Goal: Task Accomplishment & Management: Complete application form

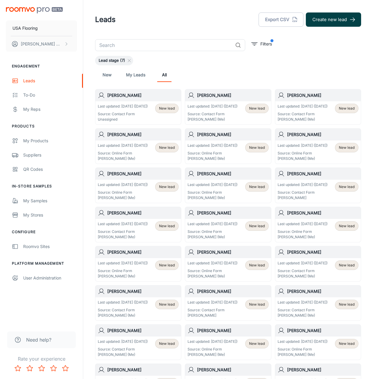
click at [330, 25] on button "Create new lead" at bounding box center [333, 19] width 55 height 14
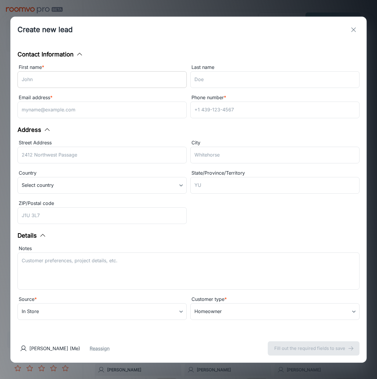
click at [134, 80] on input "First name *" at bounding box center [102, 79] width 169 height 17
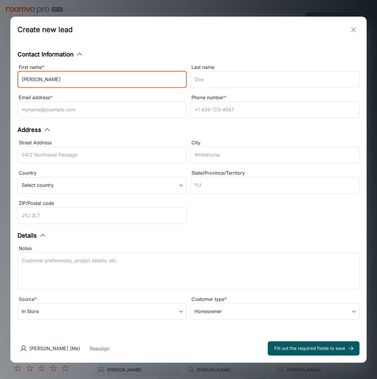
type input "[PERSON_NAME]"
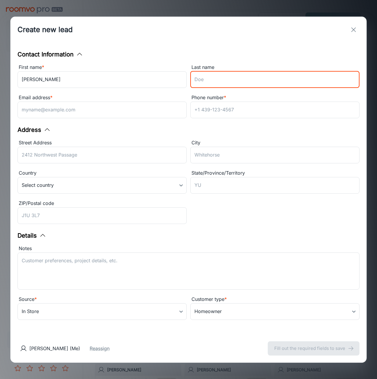
click at [201, 79] on input "Last name" at bounding box center [274, 79] width 169 height 17
paste input "[PERSON_NAME]"
type input "[PERSON_NAME]"
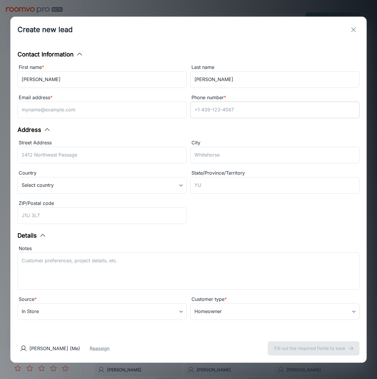
click at [202, 110] on input "Phone number *" at bounding box center [274, 110] width 169 height 17
paste input "[PHONE_NUMBER]"
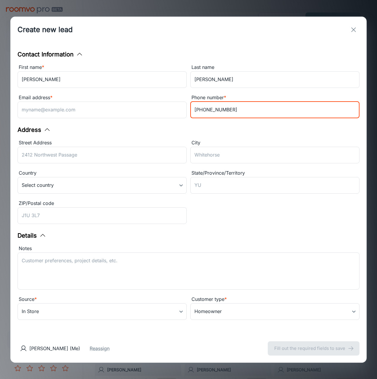
type input "[PHONE_NUMBER]"
drag, startPoint x: 144, startPoint y: 104, endPoint x: 138, endPoint y: 103, distance: 6.0
click at [143, 104] on input "Email address *" at bounding box center [102, 110] width 169 height 17
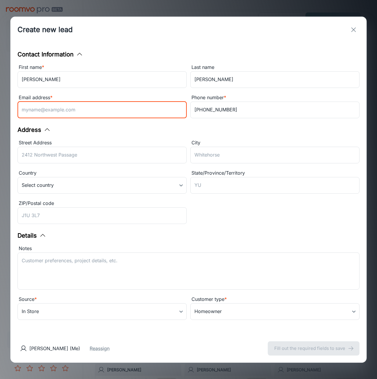
paste input "[EMAIL_ADDRESS][DOMAIN_NAME]"
type input "[EMAIL_ADDRESS][DOMAIN_NAME]"
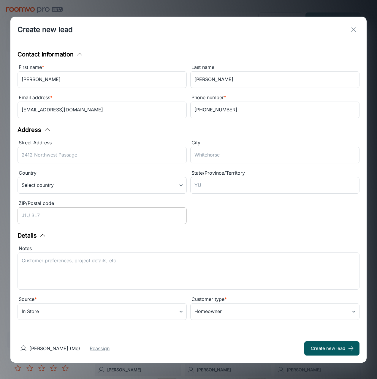
click at [158, 216] on input "ZIP/Postal code" at bounding box center [102, 215] width 169 height 17
paste input "27612"
type input "27612"
click at [173, 278] on textarea "Notes" at bounding box center [189, 270] width 334 height 27
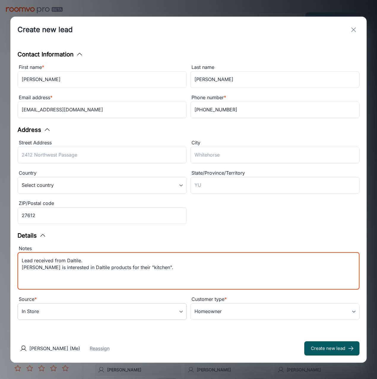
type textarea "Lead received from Daltile. [PERSON_NAME] is interested in Daltile products for…"
click at [100, 308] on body "USA Flooring [PERSON_NAME] Engagement Leads To-do My Reps Products My Products …" at bounding box center [188, 189] width 377 height 379
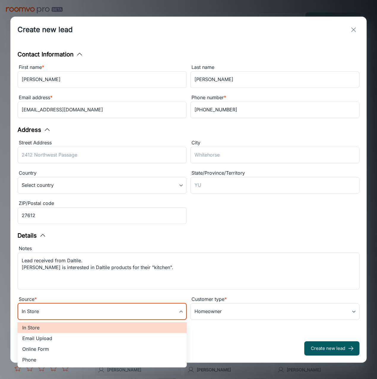
click at [36, 346] on li "Online Form" at bounding box center [102, 349] width 169 height 11
type input "online_form"
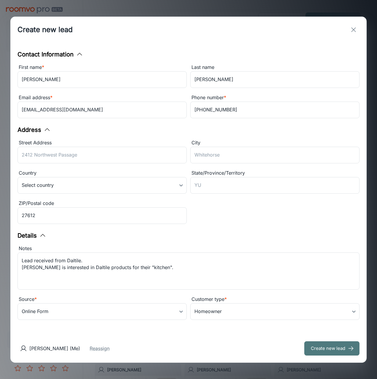
click at [341, 344] on button "Create new lead" at bounding box center [331, 348] width 55 height 14
type input "in_store"
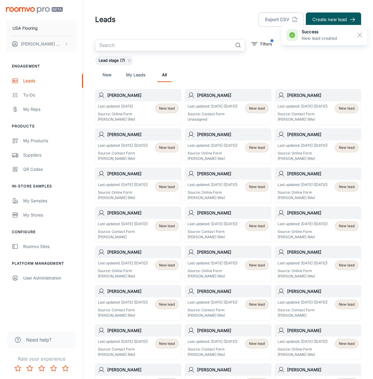
click at [167, 43] on input "text" at bounding box center [163, 45] width 137 height 12
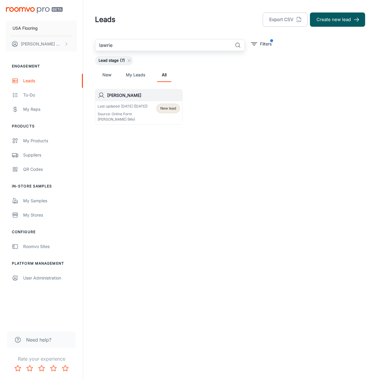
type input "lawrie"
click at [134, 96] on h6 "[PERSON_NAME]" at bounding box center [143, 95] width 73 height 7
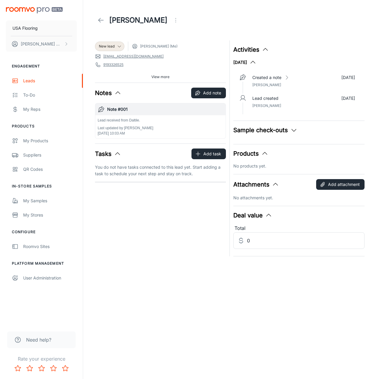
click at [143, 118] on p "Lead received from Daltile." at bounding box center [126, 120] width 56 height 5
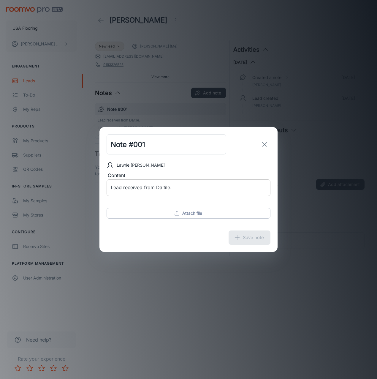
click at [186, 192] on div "Lead received from Daltile. x ​" at bounding box center [189, 187] width 164 height 17
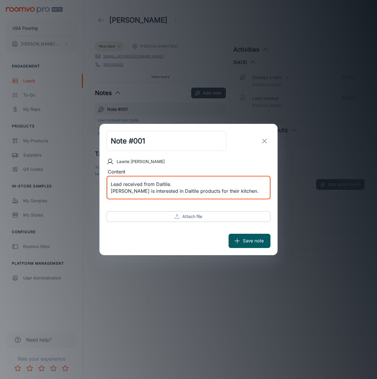
click at [185, 186] on textarea "Lead received from Daltile. [PERSON_NAME] is interested in Daltile products for…" at bounding box center [189, 188] width 156 height 14
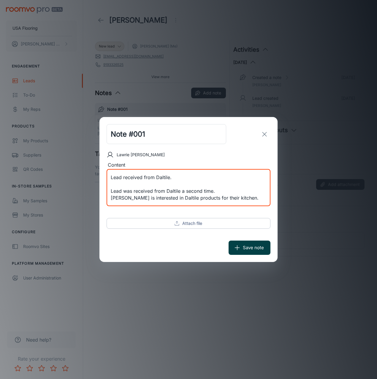
type textarea "Lead received from Daltile. Lead was received from Daltile a second time. [PERS…"
click at [269, 245] on button "Save note" at bounding box center [250, 248] width 42 height 14
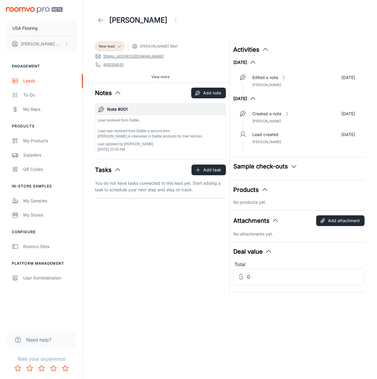
click at [104, 19] on icon at bounding box center [100, 20] width 7 height 7
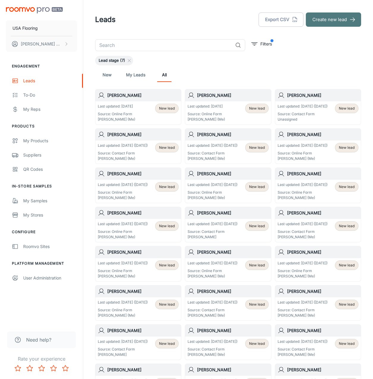
click at [334, 18] on button "Create new lead" at bounding box center [333, 19] width 55 height 14
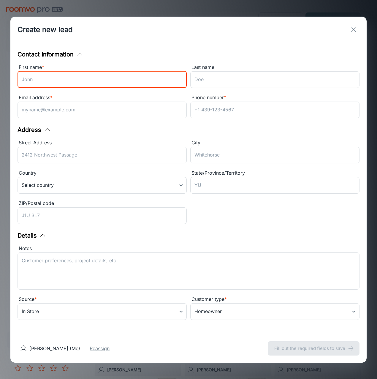
click at [149, 76] on input "First name *" at bounding box center [102, 79] width 169 height 17
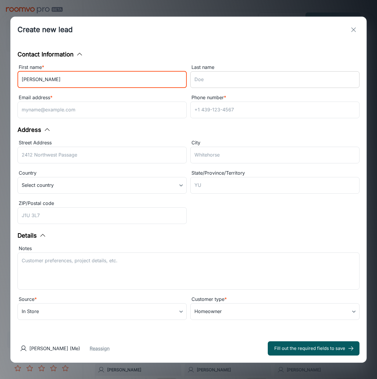
type input "[PERSON_NAME]"
click at [338, 77] on input "Last name" at bounding box center [274, 79] width 169 height 17
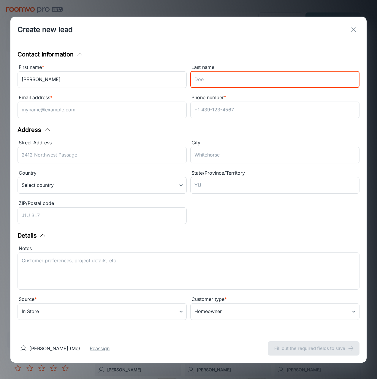
type input "T"
type input "[PERSON_NAME]"
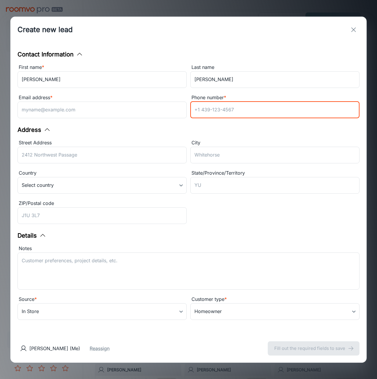
click at [209, 111] on input "Phone number *" at bounding box center [274, 110] width 169 height 17
paste input "2522365555"
type input "2522365555"
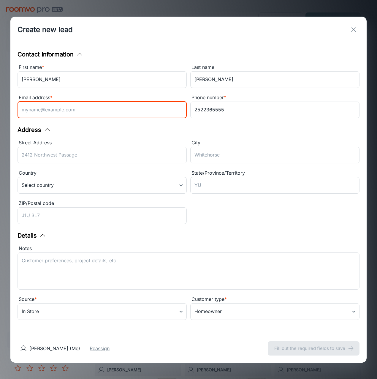
click at [124, 110] on input "Email address *" at bounding box center [102, 110] width 169 height 17
paste input "[EMAIL_ADDRESS][DOMAIN_NAME]"
type input "[EMAIL_ADDRESS][DOMAIN_NAME]"
click at [101, 214] on input "ZIP/Postal code" at bounding box center [102, 215] width 169 height 17
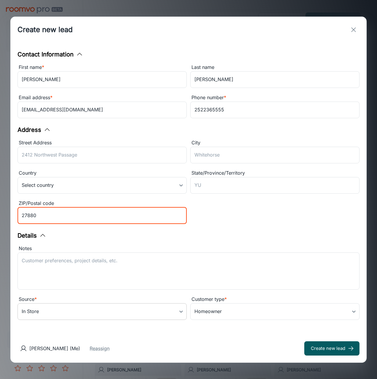
type input "27880"
click at [74, 317] on body "USA Flooring [PERSON_NAME] Engagement Leads To-do My Reps Products My Products …" at bounding box center [188, 189] width 377 height 379
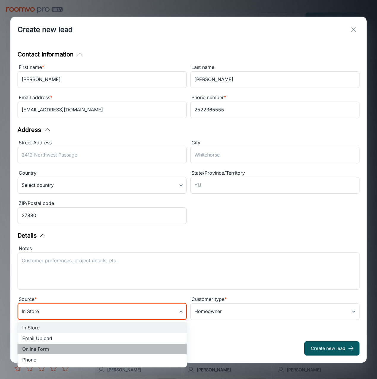
click at [68, 347] on li "Online Form" at bounding box center [102, 349] width 169 height 11
type input "online_form"
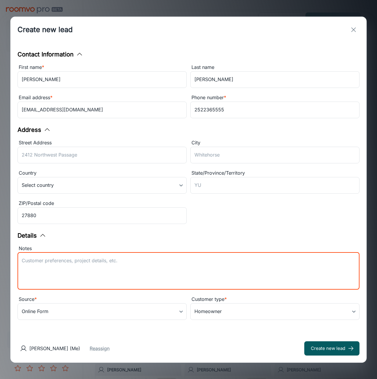
click at [74, 282] on textarea "Notes" at bounding box center [189, 270] width 334 height 27
type textarea "Lead received from Daltile."
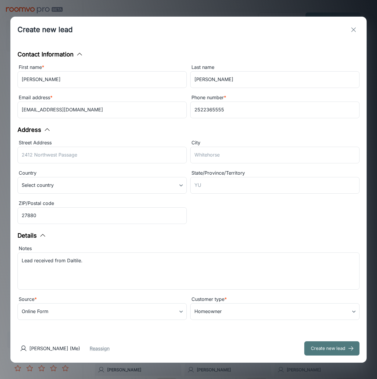
click at [335, 342] on button "Create new lead" at bounding box center [331, 348] width 55 height 14
type input "in_store"
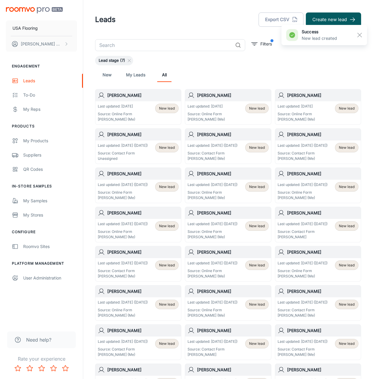
click at [252, 121] on div "New lead" at bounding box center [256, 113] width 23 height 18
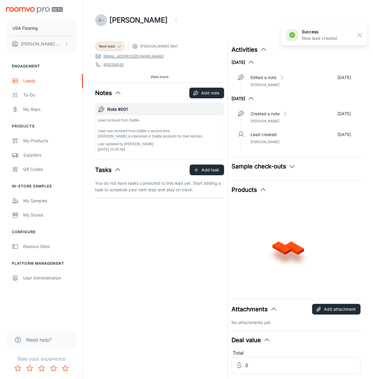
click at [99, 20] on icon at bounding box center [100, 20] width 7 height 7
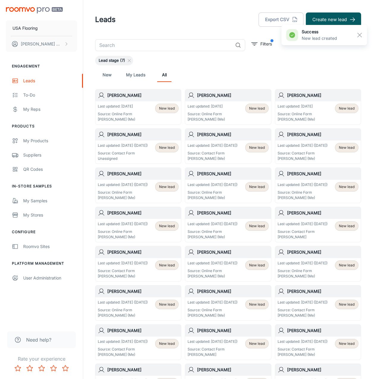
click at [233, 63] on div "Lead stage (7)" at bounding box center [228, 61] width 266 height 10
drag, startPoint x: 181, startPoint y: 39, endPoint x: 178, endPoint y: 42, distance: 5.1
click at [180, 40] on div "Leads Export CSV Create new lead ​ Filters Lead stage (7) New My Leads All [PER…" at bounding box center [228, 266] width 280 height 532
click at [177, 43] on input "text" at bounding box center [163, 45] width 137 height 12
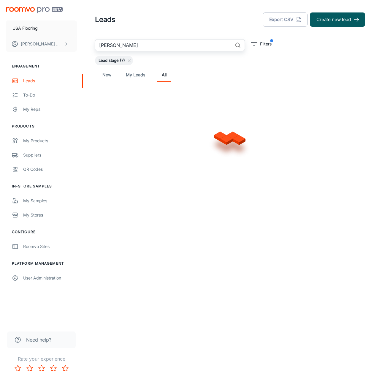
type input "[PERSON_NAME]"
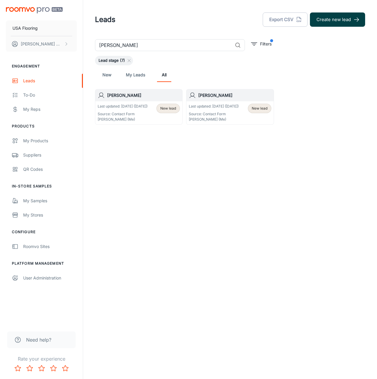
click at [339, 14] on button "Create new lead" at bounding box center [337, 19] width 55 height 14
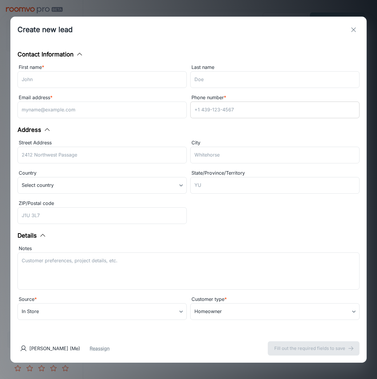
click at [195, 109] on input "Phone number *" at bounding box center [274, 110] width 169 height 17
paste input "9192809110"
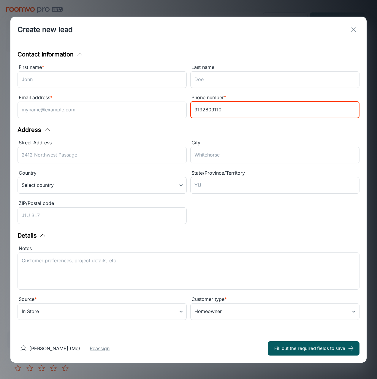
type input "9192809110"
click at [180, 129] on div "Address" at bounding box center [189, 129] width 342 height 9
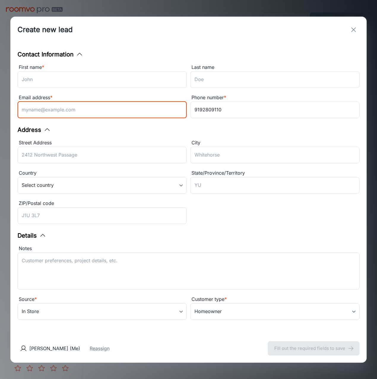
click at [110, 117] on input "Email address *" at bounding box center [102, 110] width 169 height 17
paste input "[PERSON_NAME][EMAIL_ADDRESS][PERSON_NAME][DOMAIN_NAME]"
type input "[PERSON_NAME][EMAIL_ADDRESS][PERSON_NAME][DOMAIN_NAME]"
click at [89, 81] on input "First name *" at bounding box center [102, 79] width 169 height 17
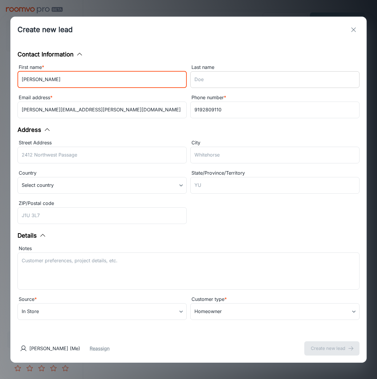
type input "[PERSON_NAME]"
click at [203, 81] on input "Last name" at bounding box center [274, 79] width 169 height 17
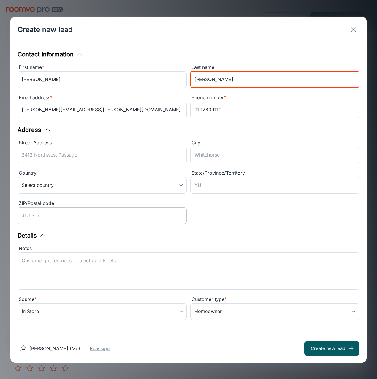
type input "[PERSON_NAME]"
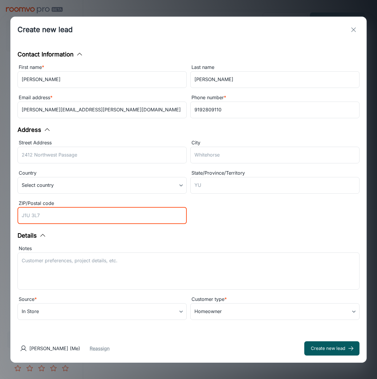
click at [74, 207] on input "ZIP/Postal code" at bounding box center [102, 215] width 169 height 17
type input "27613"
click at [68, 265] on textarea "Notes" at bounding box center [189, 270] width 334 height 27
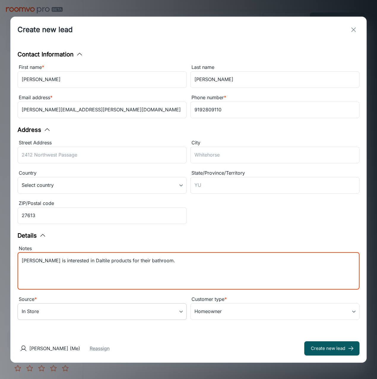
type textarea "[PERSON_NAME] is interested in Daltile products for their bathroom."
click at [117, 313] on body "USA Flooring [PERSON_NAME] Engagement Leads To-do My Reps Products My Products …" at bounding box center [188, 189] width 377 height 379
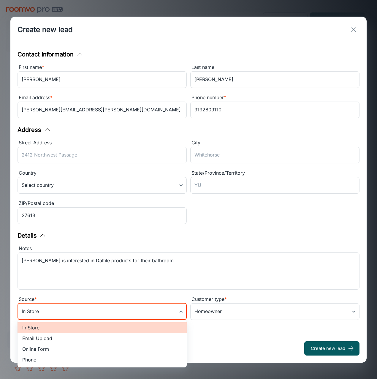
click at [82, 347] on li "Online Form" at bounding box center [102, 349] width 169 height 11
type input "online_form"
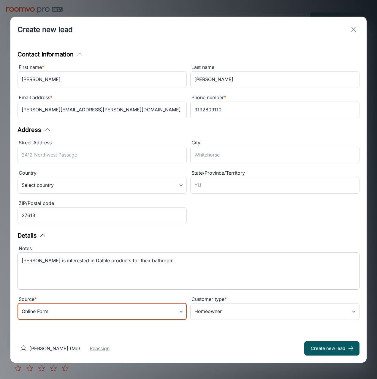
click at [21, 260] on div "[PERSON_NAME] is interested in Daltile products for their bathroom. x ​" at bounding box center [189, 270] width 342 height 37
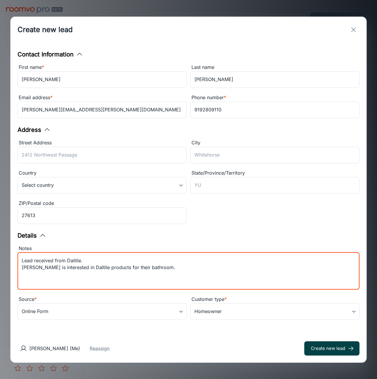
type textarea "Lead received from Daltile. [PERSON_NAME] is interested in Daltile products for…"
click at [344, 349] on button "Create new lead" at bounding box center [331, 348] width 55 height 14
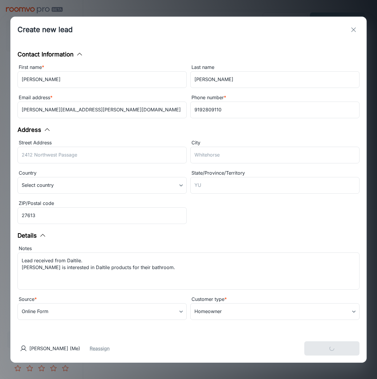
type input "in_store"
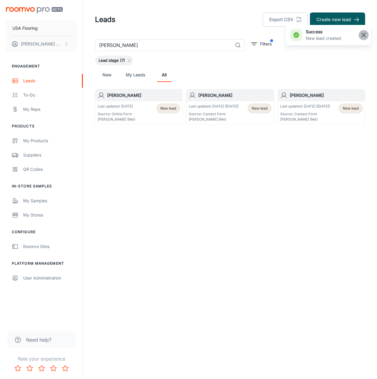
click at [361, 33] on rect "button" at bounding box center [363, 34] width 7 height 7
click at [186, 45] on input "[PERSON_NAME]" at bounding box center [163, 45] width 137 height 12
click at [220, 60] on div "Lead stage (7)" at bounding box center [230, 61] width 270 height 10
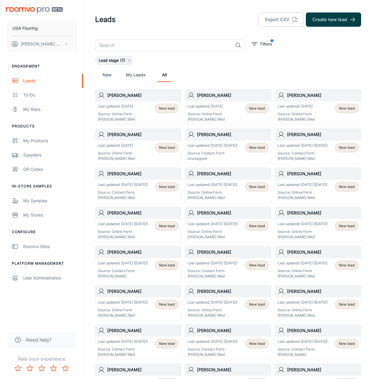
click at [321, 19] on button "Create new lead" at bounding box center [333, 19] width 55 height 14
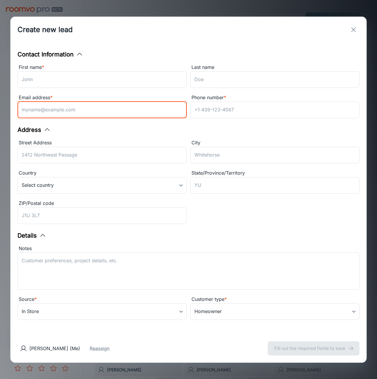
click at [121, 109] on input "Email address *" at bounding box center [102, 110] width 169 height 17
paste input "[EMAIL_ADDRESS][DOMAIN_NAME]"
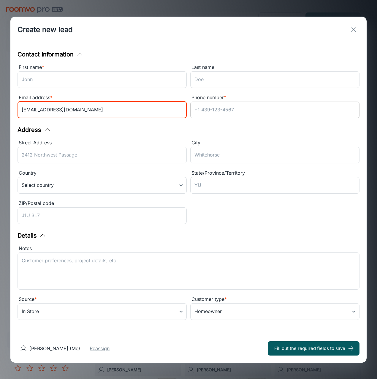
type input "[EMAIL_ADDRESS][DOMAIN_NAME]"
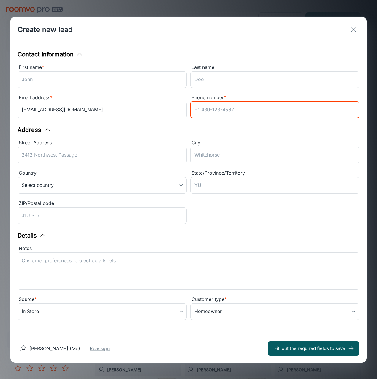
click at [196, 116] on input "Phone number *" at bounding box center [274, 110] width 169 height 17
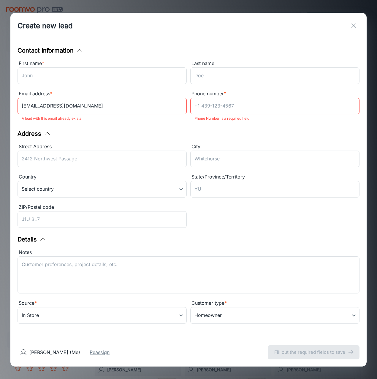
click at [163, 121] on div "Contact Information First name * ​ Last name ​ Email address * [EMAIL_ADDRESS][…" at bounding box center [188, 188] width 356 height 299
click at [350, 28] on icon "exit" at bounding box center [353, 25] width 7 height 7
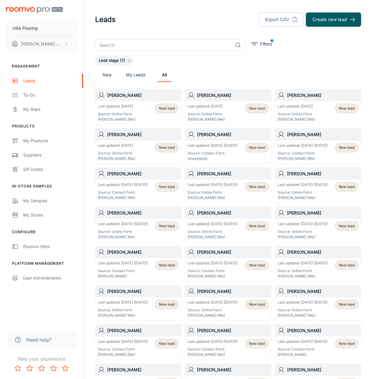
click at [145, 45] on input "text" at bounding box center [163, 45] width 137 height 12
paste input "[EMAIL_ADDRESS][DOMAIN_NAME]"
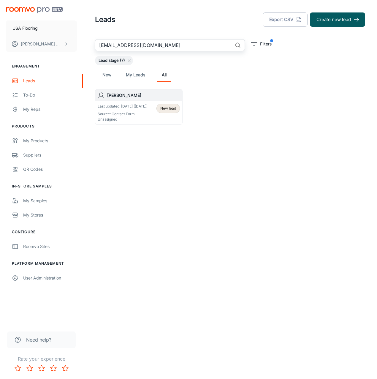
type input "[EMAIL_ADDRESS][DOMAIN_NAME]"
click at [133, 111] on p "Source: Contact Form" at bounding box center [123, 113] width 50 height 5
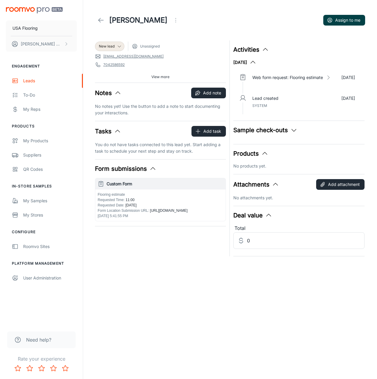
click at [338, 23] on button "Assign to me" at bounding box center [344, 20] width 42 height 11
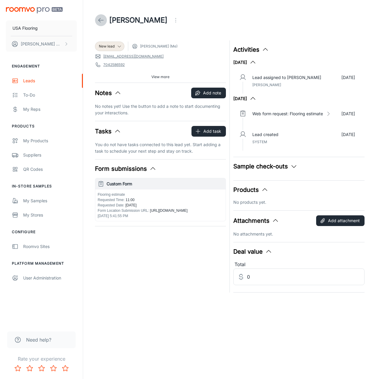
click at [101, 25] on link at bounding box center [101, 20] width 12 height 12
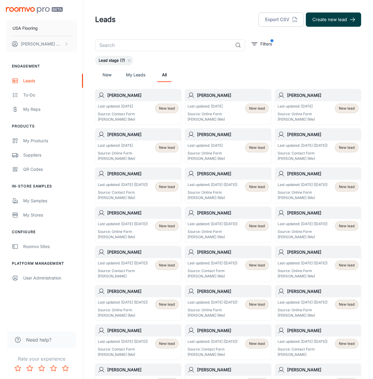
click at [317, 25] on button "Create new lead" at bounding box center [333, 19] width 55 height 14
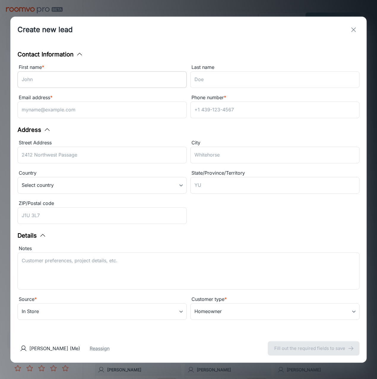
click at [167, 85] on input "First name *" at bounding box center [102, 79] width 169 height 17
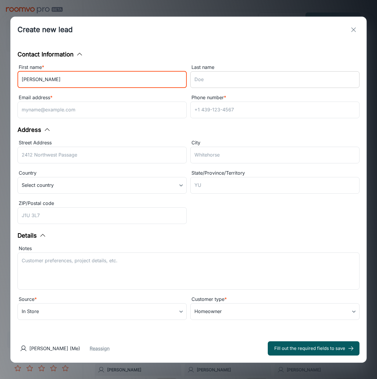
type input "[PERSON_NAME]"
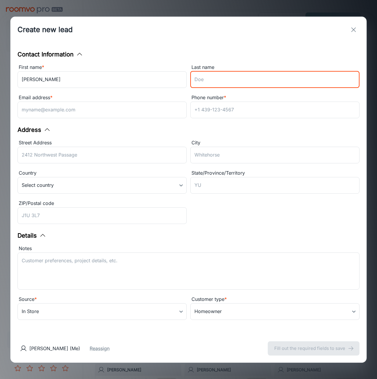
click at [263, 82] on input "Last name" at bounding box center [274, 79] width 169 height 17
type input "A"
type input "[PERSON_NAME]"
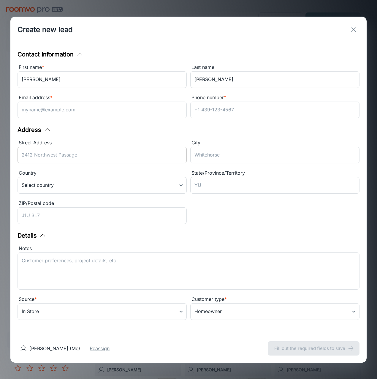
drag, startPoint x: 91, startPoint y: 152, endPoint x: 116, endPoint y: 157, distance: 25.0
click at [91, 152] on input "Street Address" at bounding box center [102, 155] width 169 height 17
paste input "[STREET_ADDRESS]"
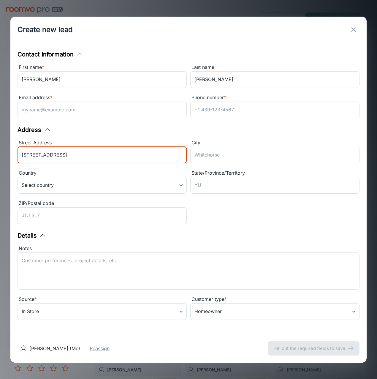
drag, startPoint x: 33, startPoint y: 156, endPoint x: 2, endPoint y: 160, distance: 30.8
click at [2, 160] on div "Create new lead Contact Information First name * [PERSON_NAME] ​ Last name [PER…" at bounding box center [188, 189] width 377 height 379
type input "[STREET_ADDRESS]"
click at [215, 160] on input "City" at bounding box center [274, 155] width 169 height 17
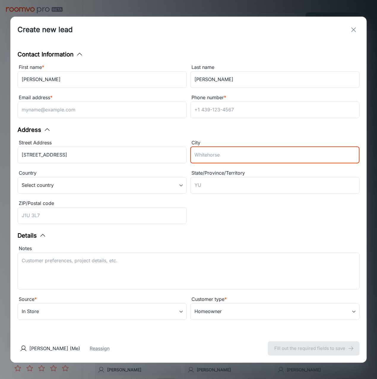
paste input "[PERSON_NAME]"
type input "[PERSON_NAME]"
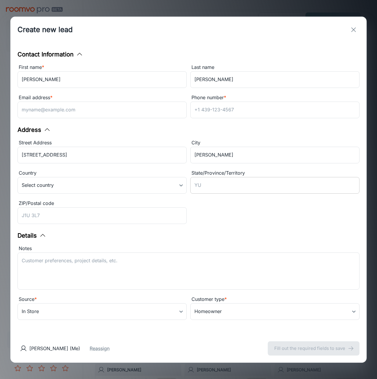
click at [213, 184] on input "State/Province/Territory" at bounding box center [274, 185] width 169 height 17
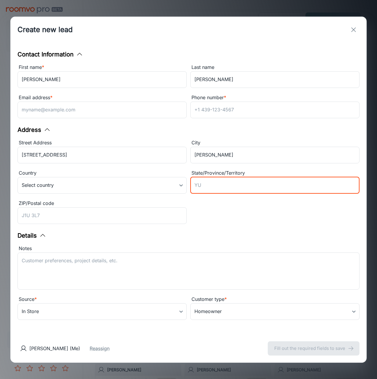
paste input "NC"
type input "NC"
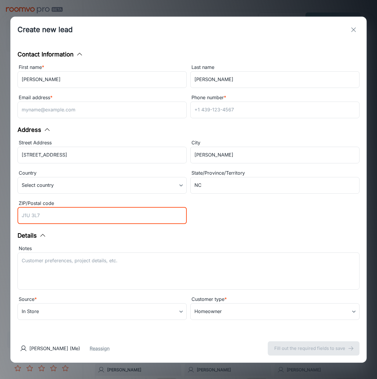
click at [105, 213] on input "ZIP/Postal code" at bounding box center [102, 215] width 169 height 17
paste input "27591"
type input "27591"
click at [92, 312] on body "USA Flooring [PERSON_NAME] Engagement Leads To-do My Reps Products My Products …" at bounding box center [188, 189] width 377 height 379
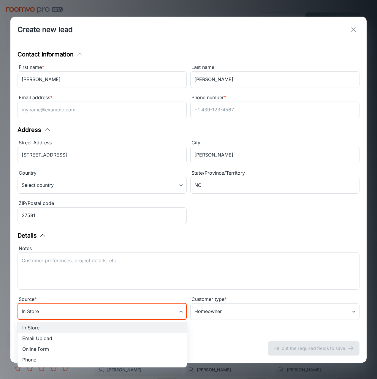
drag, startPoint x: 42, startPoint y: 347, endPoint x: 41, endPoint y: 342, distance: 4.2
click at [41, 347] on li "Online Form" at bounding box center [102, 349] width 169 height 11
type input "online_form"
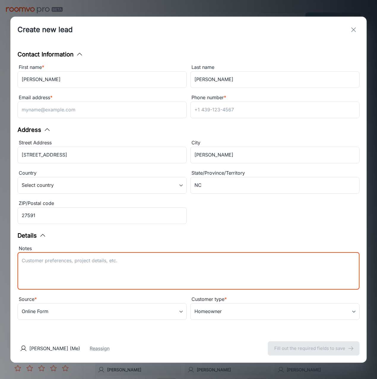
click at [64, 262] on textarea "Notes" at bounding box center [189, 270] width 334 height 27
click at [98, 268] on textarea "Lead received from COREtec." at bounding box center [189, 270] width 334 height 27
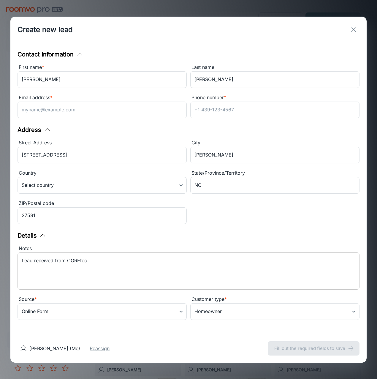
click at [98, 273] on textarea "Lead received from COREtec." at bounding box center [189, 270] width 334 height 27
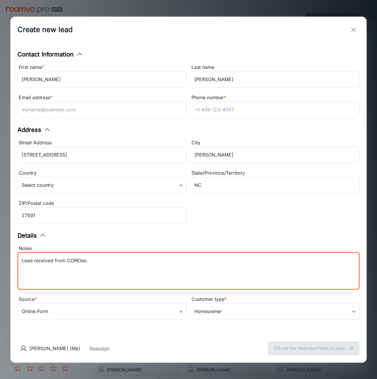
paste textarea "Samples purchased: CAROLINA PINE VV023_00501"
drag, startPoint x: 33, startPoint y: 265, endPoint x: -1, endPoint y: 266, distance: 34.5
click at [0, 266] on html "USA Flooring [PERSON_NAME] Engagement Leads To-do My Reps Products My Products …" at bounding box center [188, 189] width 377 height 379
type textarea "Lead received from COREtec. Samples purchased: CAROLINA PINE VV023_00501"
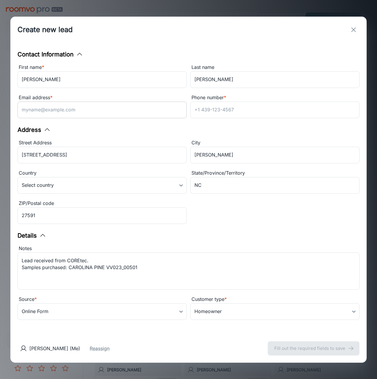
click at [99, 113] on input "Email address *" at bounding box center [102, 110] width 169 height 17
paste input "[EMAIL_ADDRESS][DOMAIN_NAME]"
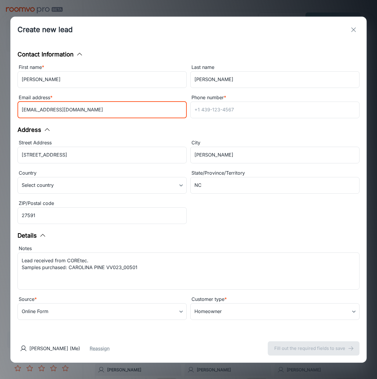
drag, startPoint x: 34, startPoint y: 111, endPoint x: -1, endPoint y: 110, distance: 36.0
click at [0, 110] on html "USA Flooring [PERSON_NAME] Engagement Leads To-do My Reps Products My Products …" at bounding box center [188, 189] width 377 height 379
type input "[EMAIL_ADDRESS][DOMAIN_NAME]"
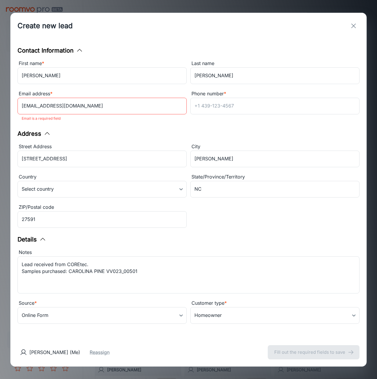
click at [138, 123] on div "Contact Information First name * [PERSON_NAME] ​ Last name [PERSON_NAME] ​ Emai…" at bounding box center [188, 188] width 356 height 299
click at [234, 112] on input "Phone number *" at bounding box center [274, 106] width 169 height 17
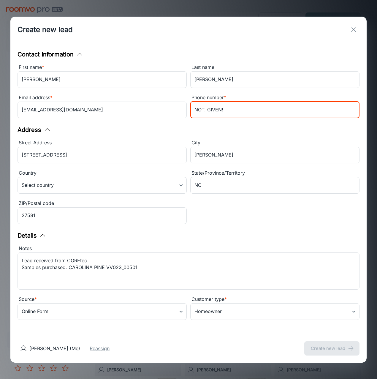
type input "NOT. GIVEN!"
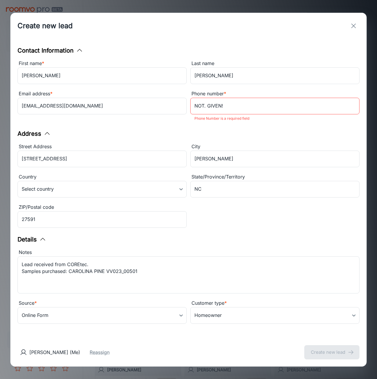
click at [225, 139] on div "City Wendell ​" at bounding box center [273, 154] width 173 height 30
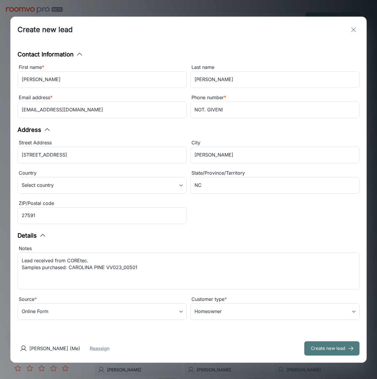
click at [330, 346] on button "Create new lead" at bounding box center [331, 348] width 55 height 14
type input "in_store"
